Goal: Task Accomplishment & Management: Use online tool/utility

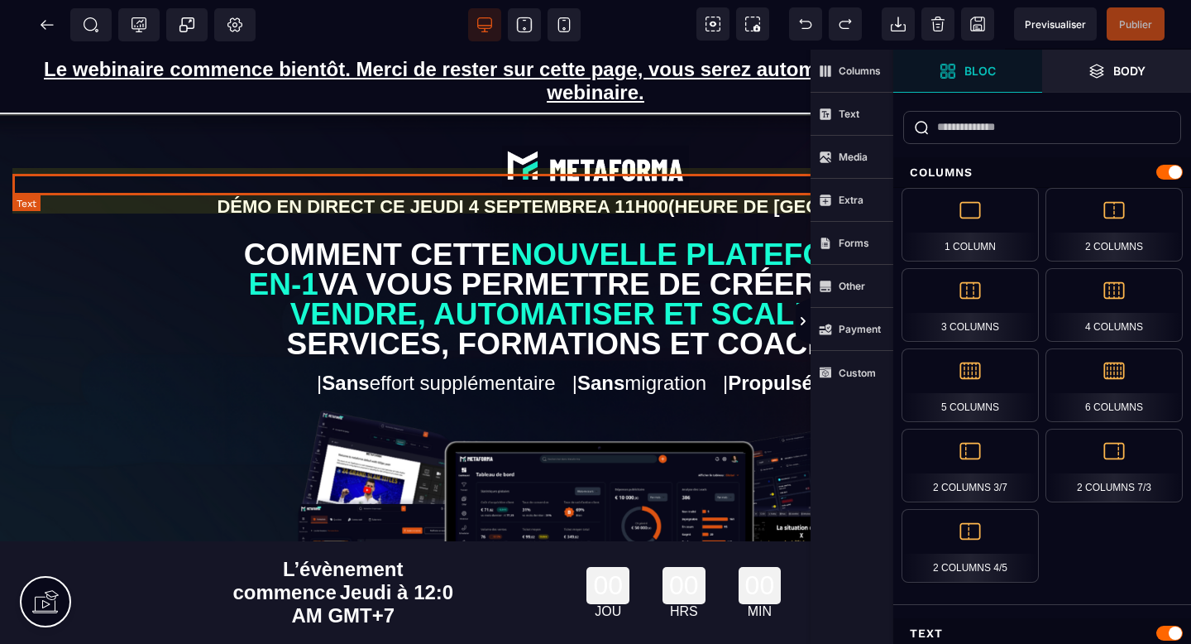
click at [544, 196] on p "DÉMO EN DIRECT [DATE][DATE] 11H00 (HEURE DE [GEOGRAPHIC_DATA])" at bounding box center [595, 207] width 1167 height 22
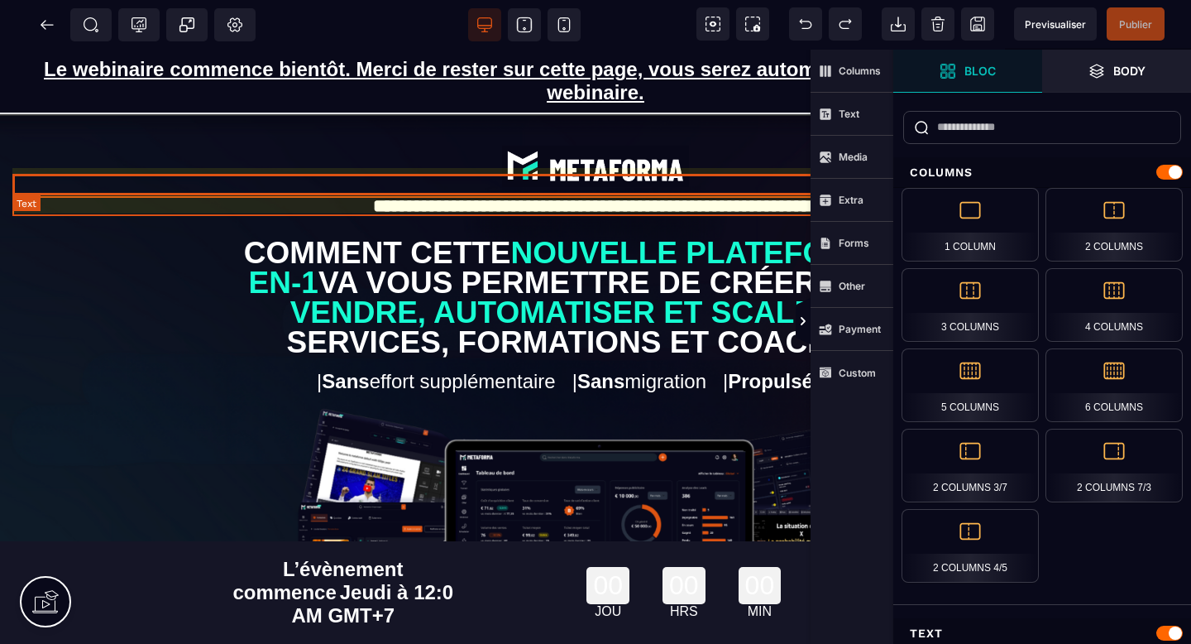
select select "***"
select select
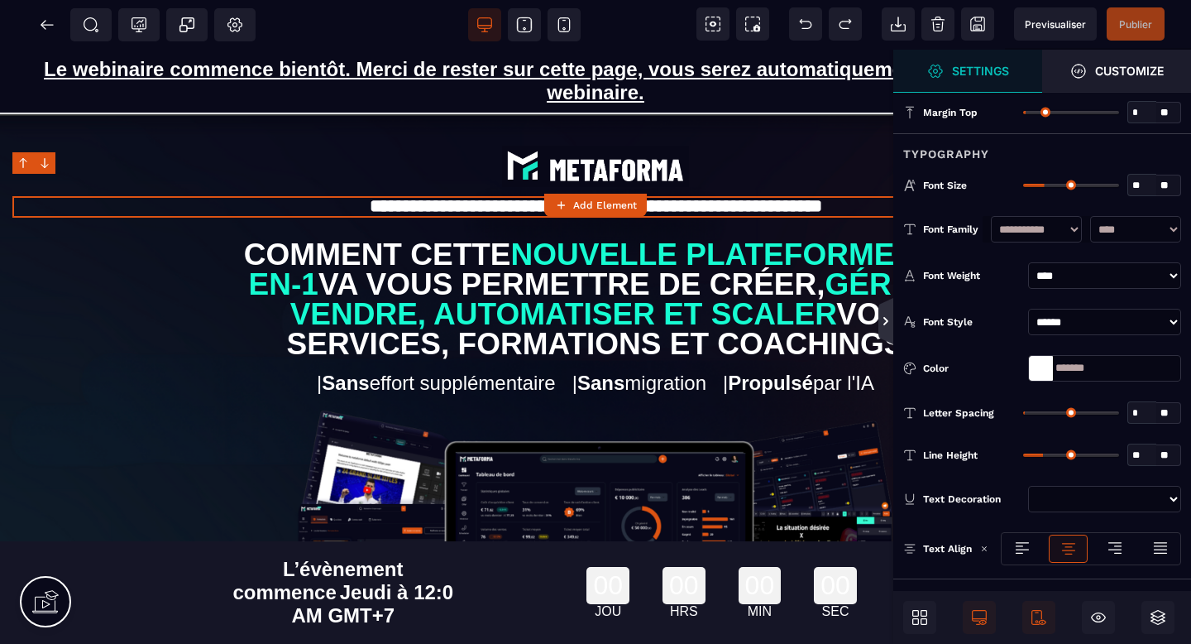
click at [889, 324] on icon at bounding box center [885, 320] width 13 height 13
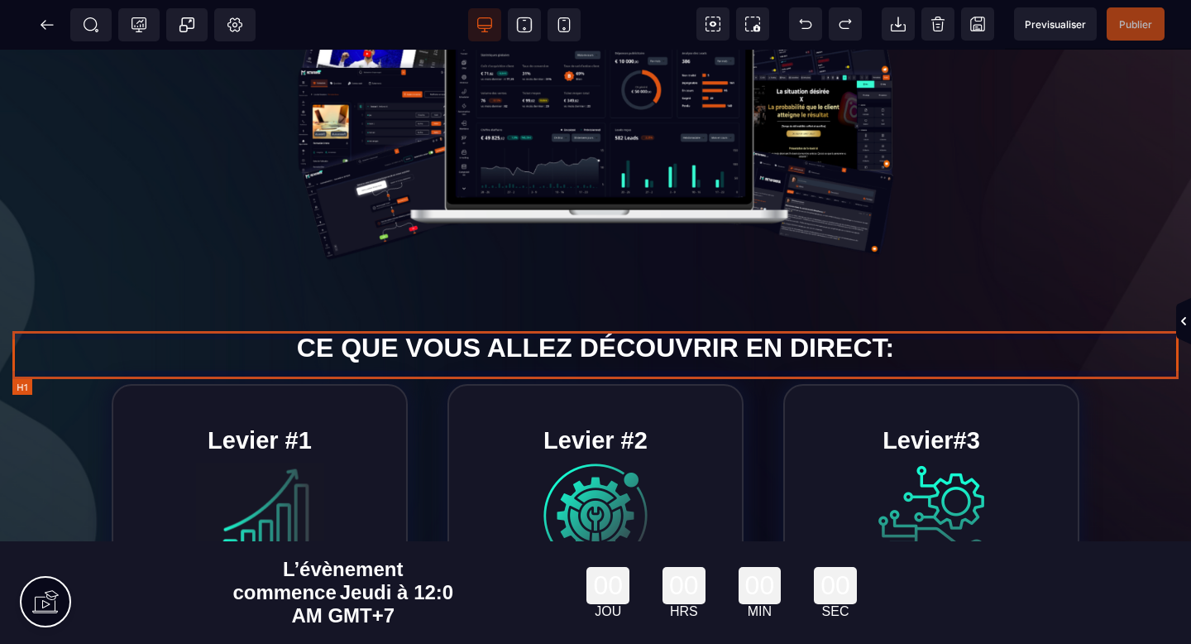
scroll to position [462, 0]
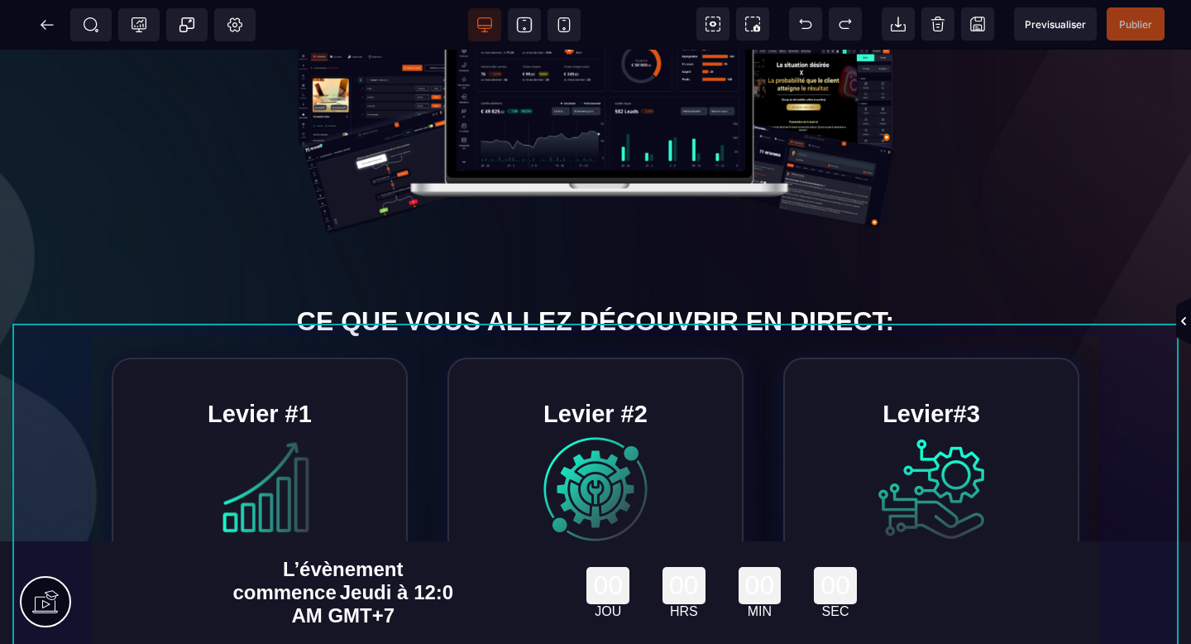
click at [1087, 371] on div "Levier #1 Pourquoi Metaforma est le levier essentiel pour la croissance de votr…" at bounding box center [595, 511] width 1167 height 332
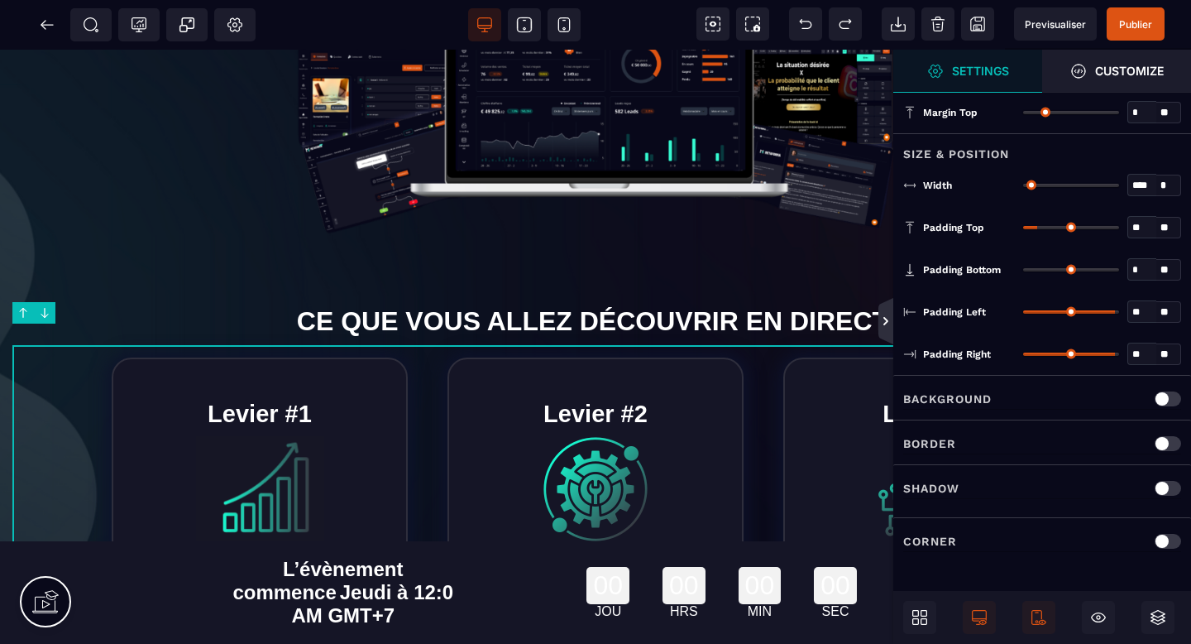
click at [880, 323] on icon at bounding box center [885, 320] width 13 height 13
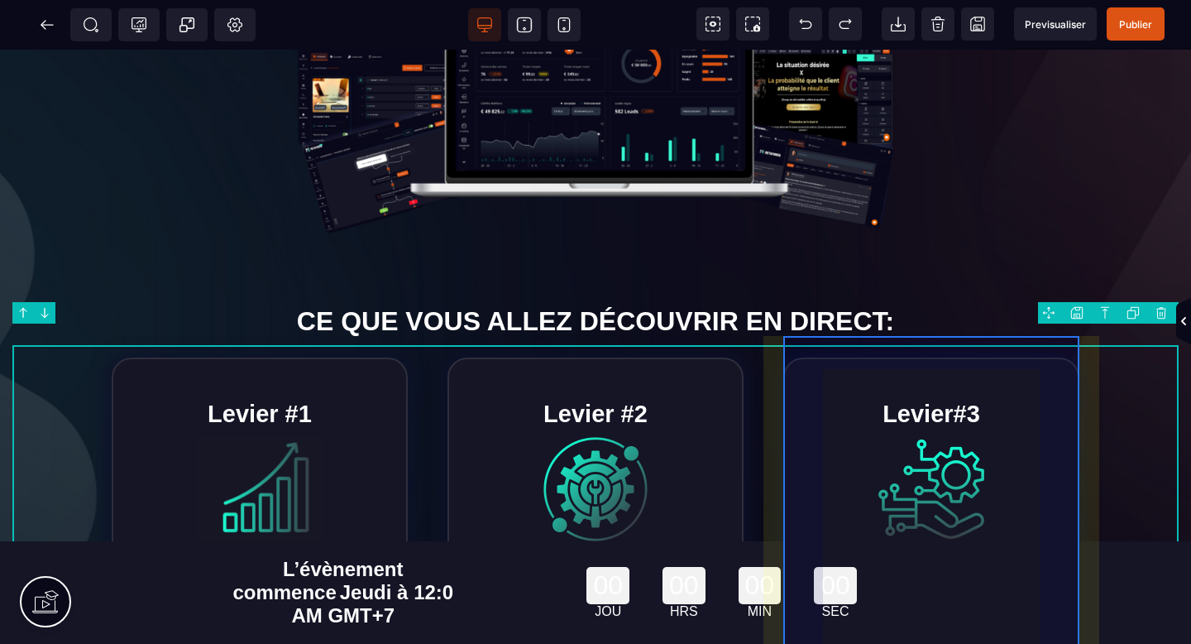
scroll to position [0, 0]
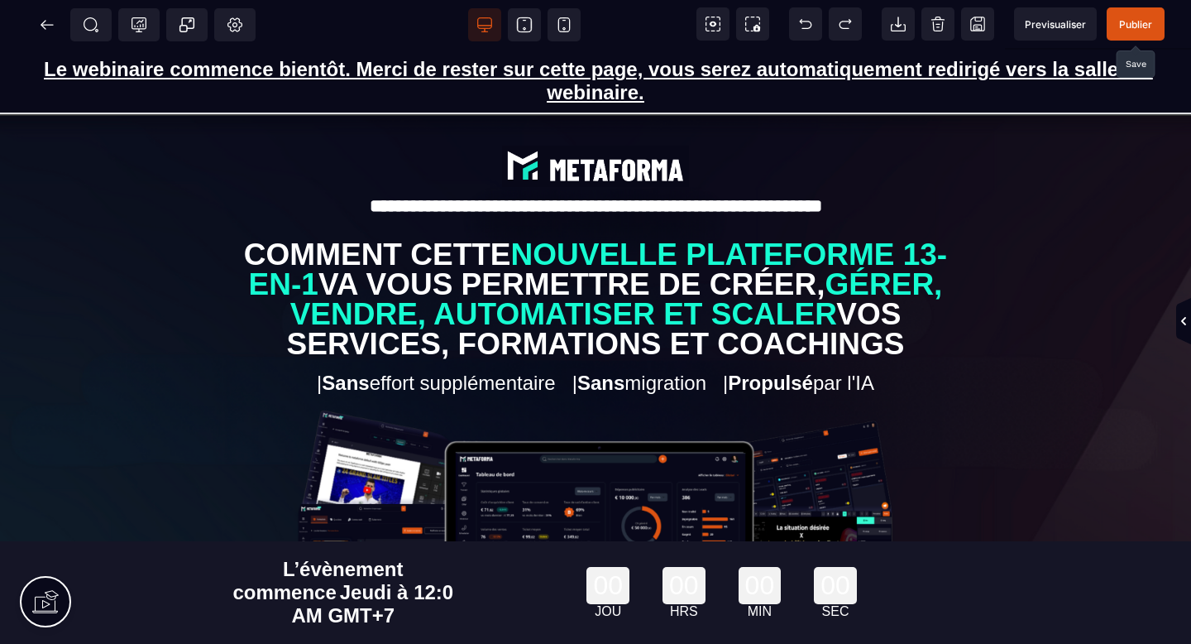
click at [1125, 13] on span "Publier" at bounding box center [1136, 23] width 58 height 33
click at [40, 29] on icon at bounding box center [47, 25] width 17 height 17
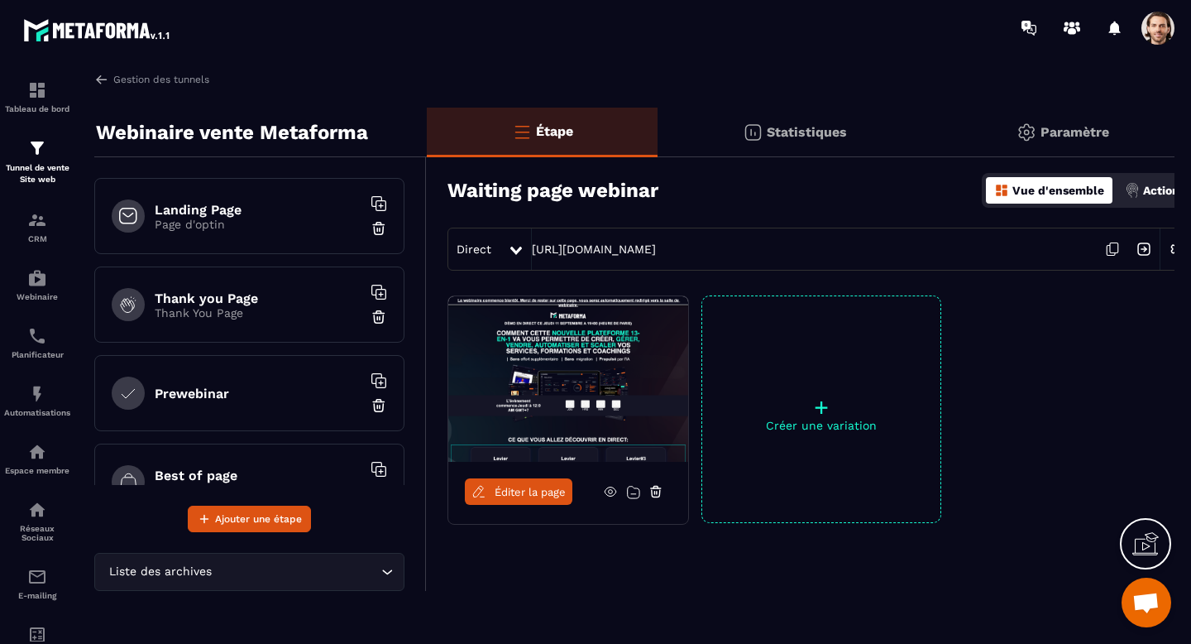
click at [512, 491] on span "Éditer la page" at bounding box center [530, 492] width 71 height 12
